Goal: Transaction & Acquisition: Purchase product/service

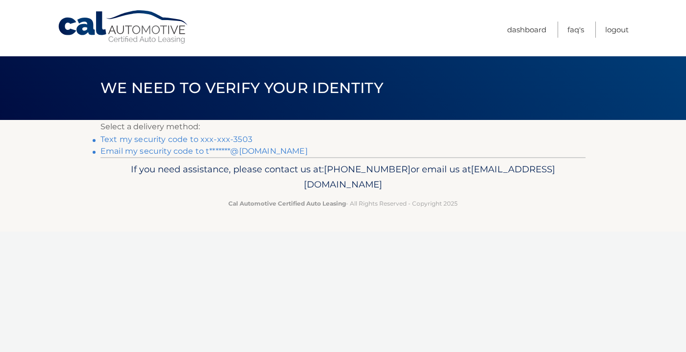
click at [242, 137] on link "Text my security code to xxx-xxx-3503" at bounding box center [176, 139] width 152 height 9
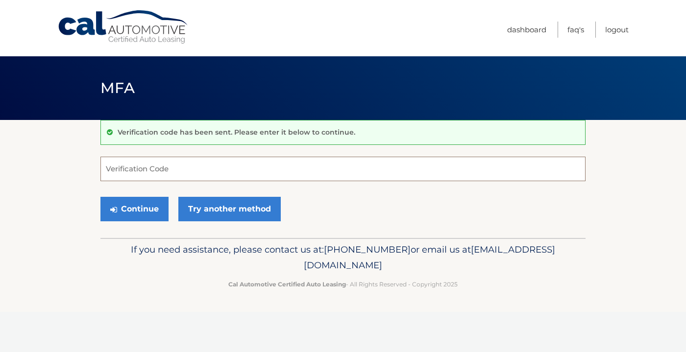
click at [176, 165] on input "Verification Code" at bounding box center [342, 169] width 485 height 24
type input "496636"
click at [118, 210] on button "Continue" at bounding box center [134, 209] width 68 height 24
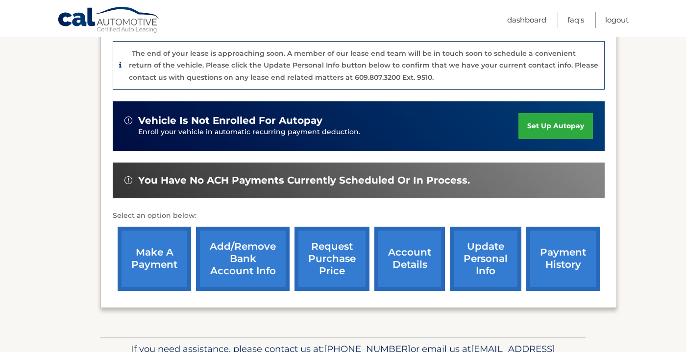
scroll to position [257, 0]
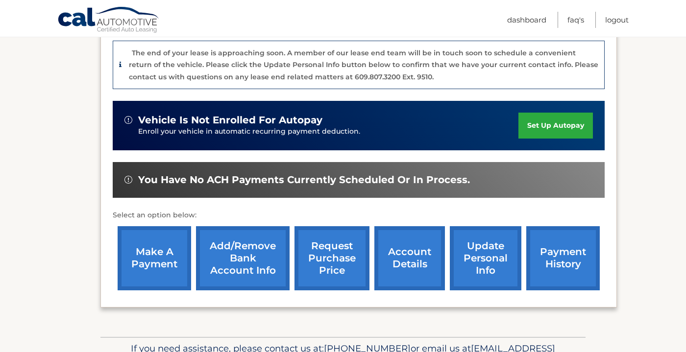
click at [165, 239] on link "make a payment" at bounding box center [154, 258] width 73 height 64
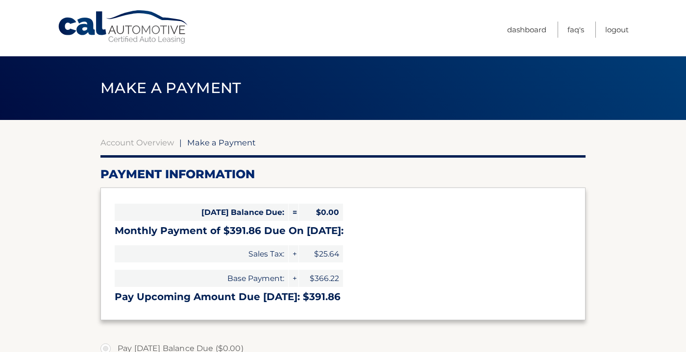
select select "MTc0YjdlMTItY2U5MS00MzFiLTk0MjQtNjM3NDQ1ZWE1ZjJm"
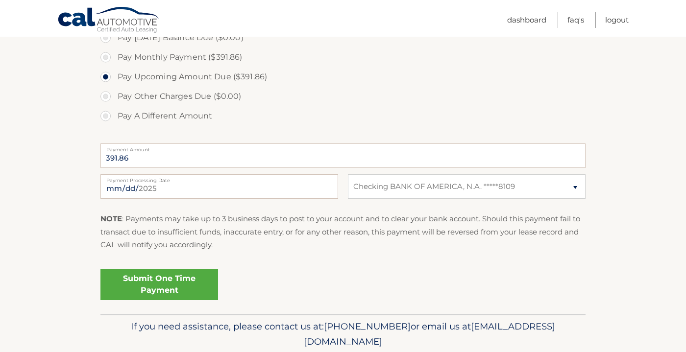
scroll to position [312, 0]
click at [183, 284] on link "Submit One Time Payment" at bounding box center [159, 283] width 118 height 31
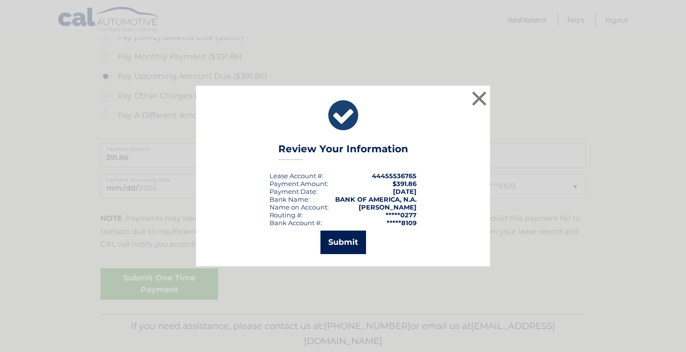
click at [324, 248] on button "Submit" at bounding box center [343, 243] width 46 height 24
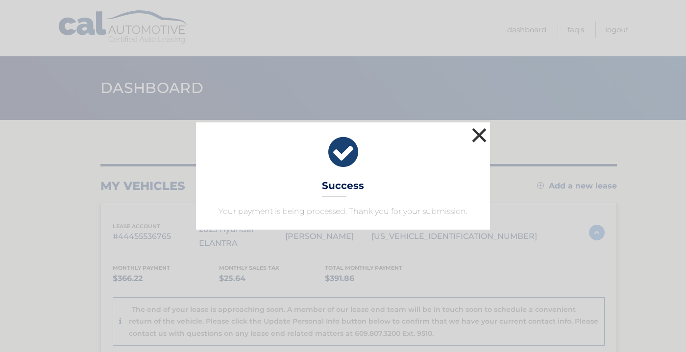
click at [478, 132] on button "×" at bounding box center [479, 135] width 20 height 20
